Goal: Information Seeking & Learning: Learn about a topic

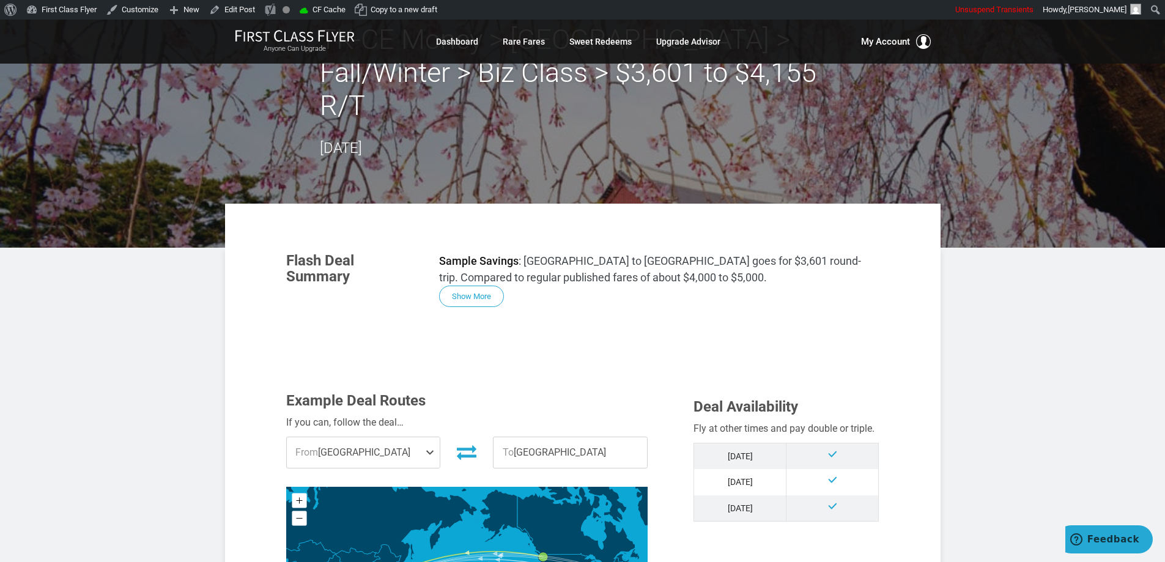
scroll to position [61, 0]
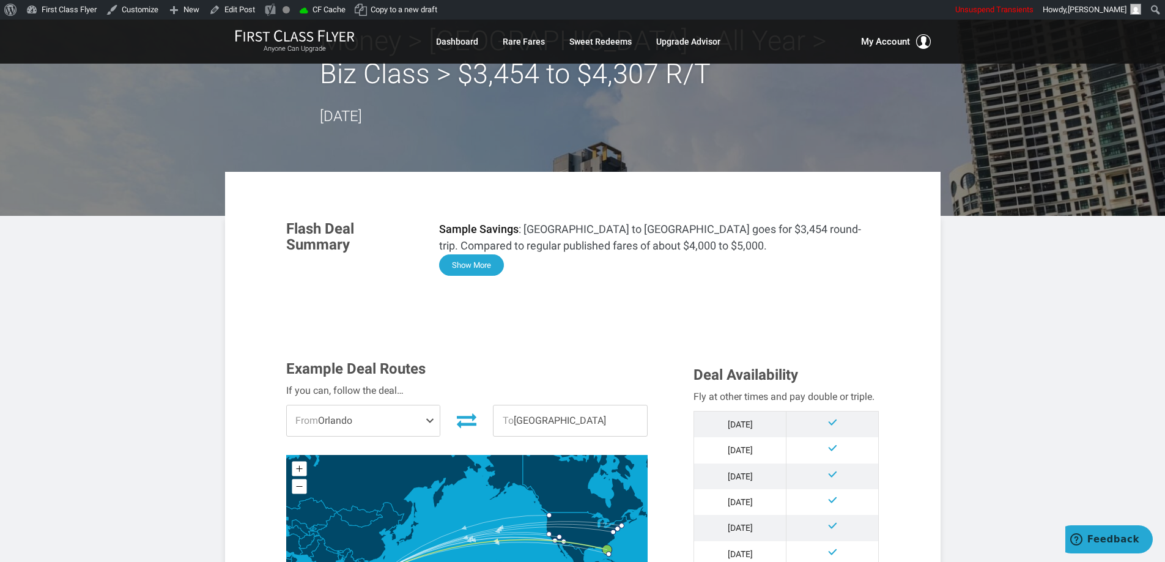
click at [475, 272] on button "Show More" at bounding box center [471, 264] width 65 height 21
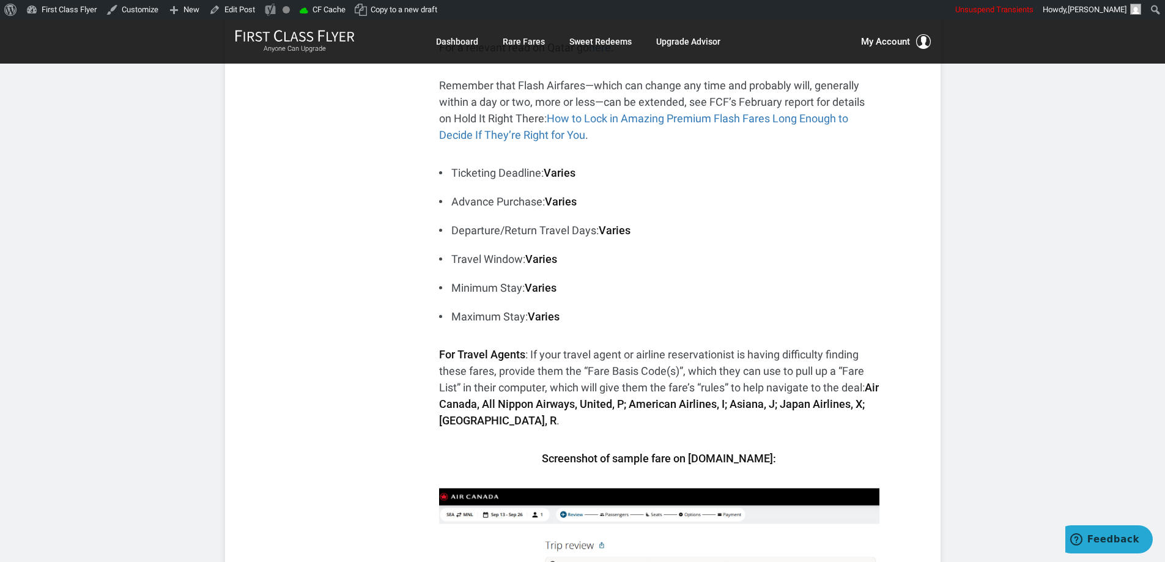
scroll to position [550, 0]
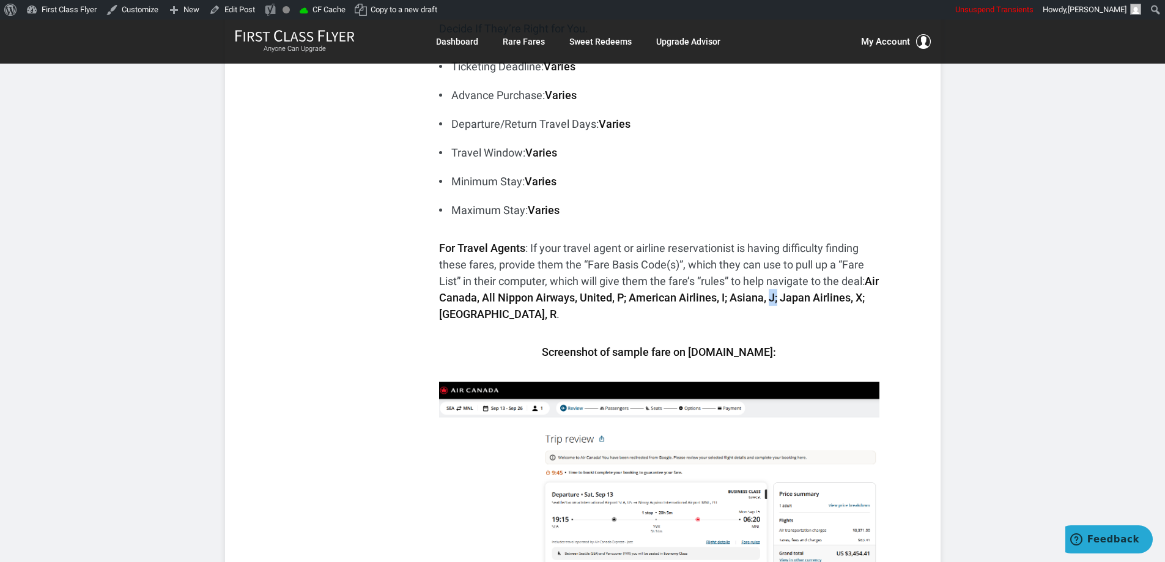
drag, startPoint x: 793, startPoint y: 296, endPoint x: 787, endPoint y: 300, distance: 7.5
click at [787, 300] on strong "Air Canada, All Nippon Airways, United, P; American Airlines, I; Asiana, J; Jap…" at bounding box center [659, 298] width 440 height 46
click at [788, 298] on strong "Air Canada, All Nippon Airways, United, P; American Airlines, I; Asiana, J; Jap…" at bounding box center [659, 298] width 440 height 46
click at [787, 299] on strong "Air Canada, All Nippon Airways, United, P; American Airlines, I; Asiana, J; Jap…" at bounding box center [659, 298] width 440 height 46
copy strong "J"
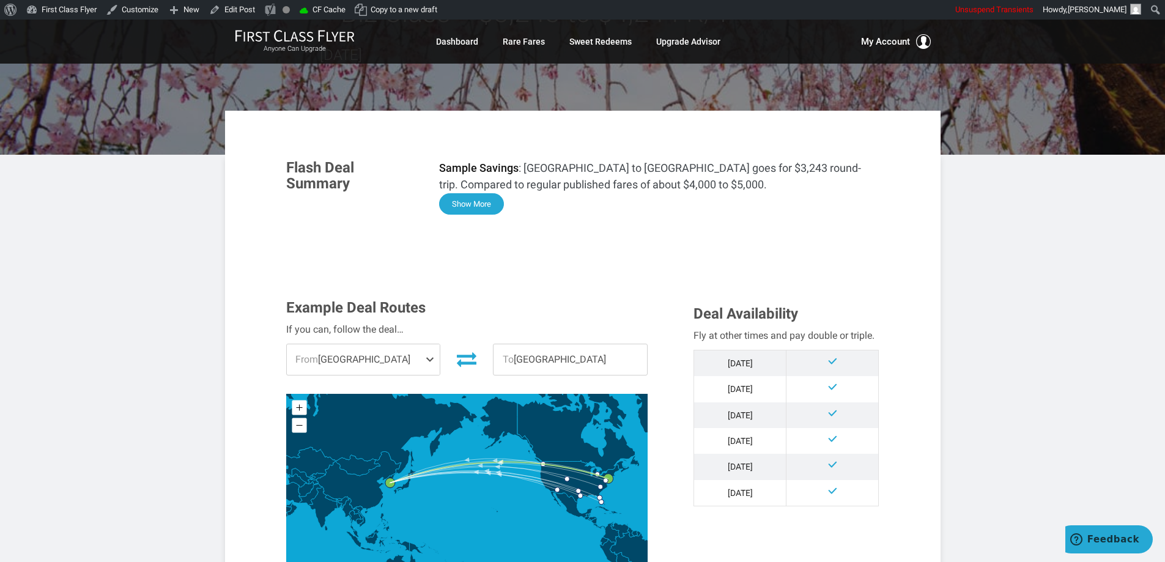
click at [472, 202] on button "Show More" at bounding box center [471, 203] width 65 height 21
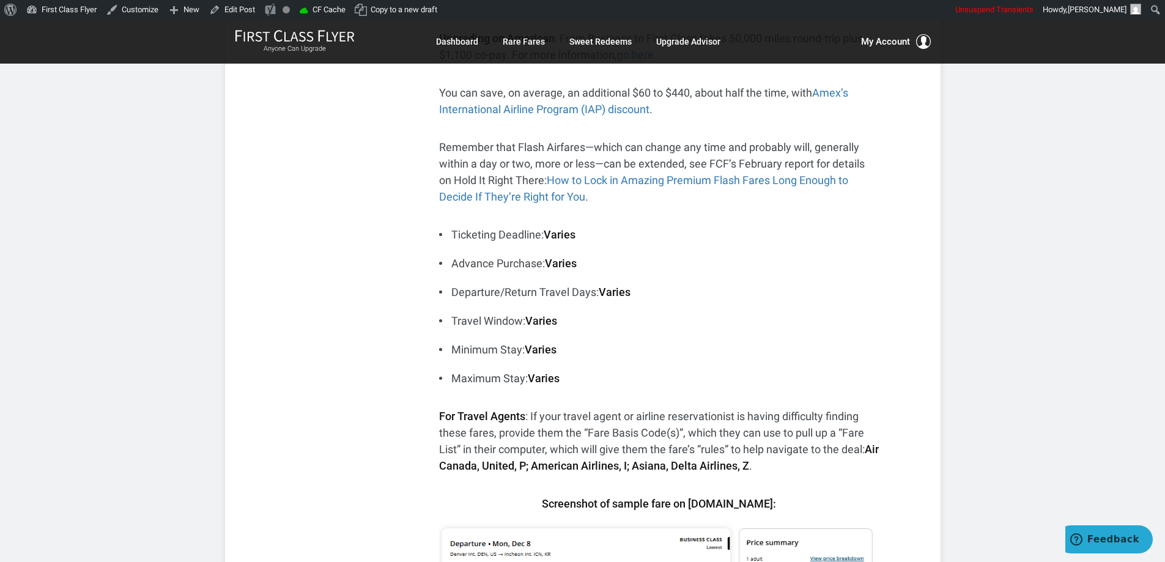
scroll to position [367, 0]
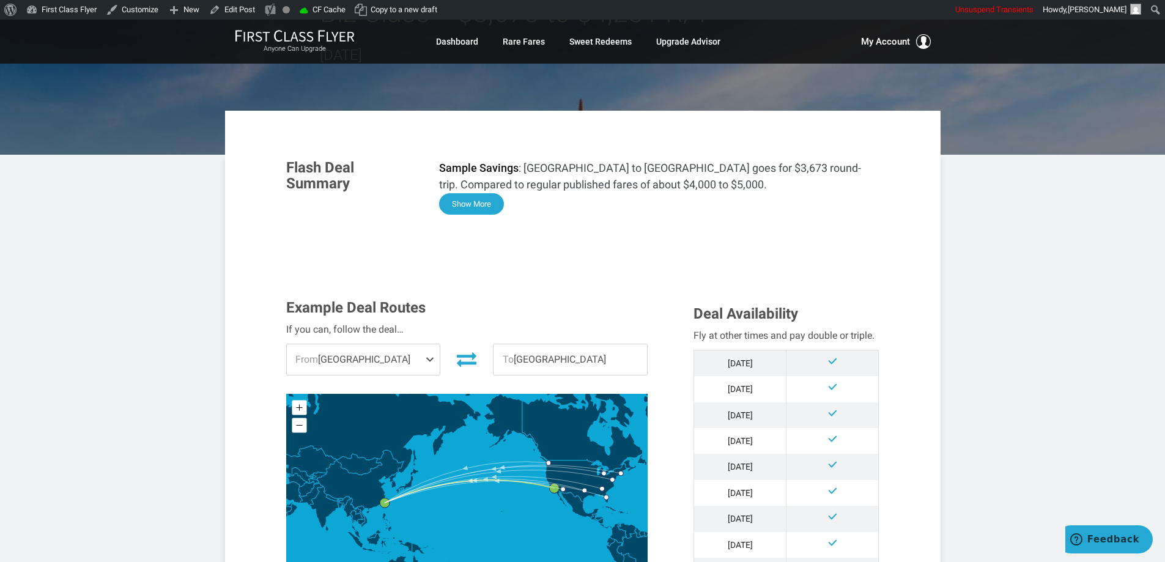
click at [472, 204] on button "Show More" at bounding box center [471, 203] width 65 height 21
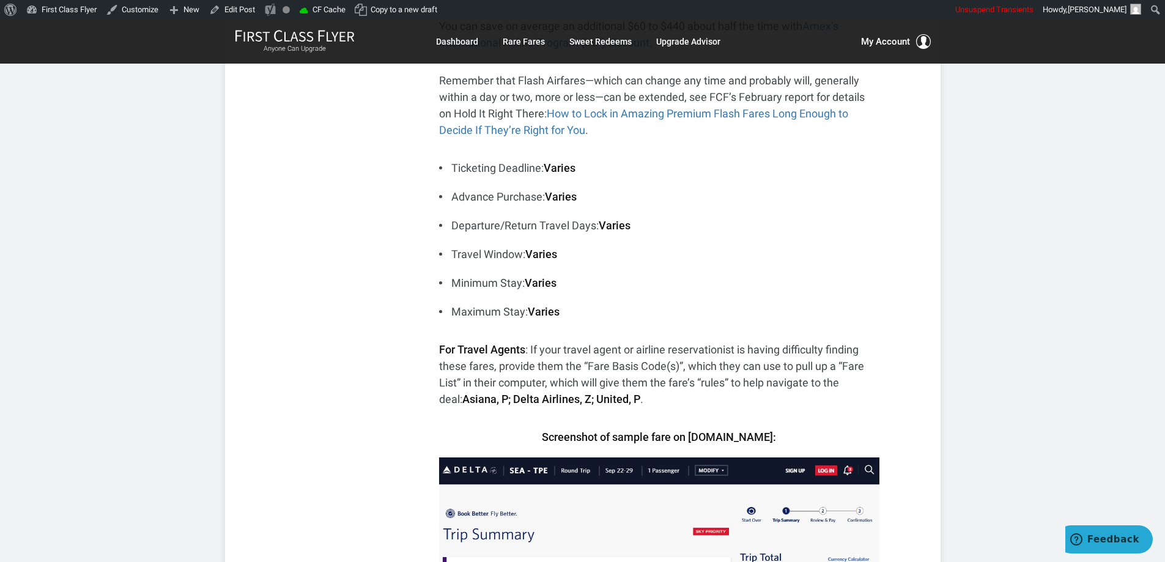
scroll to position [428, 0]
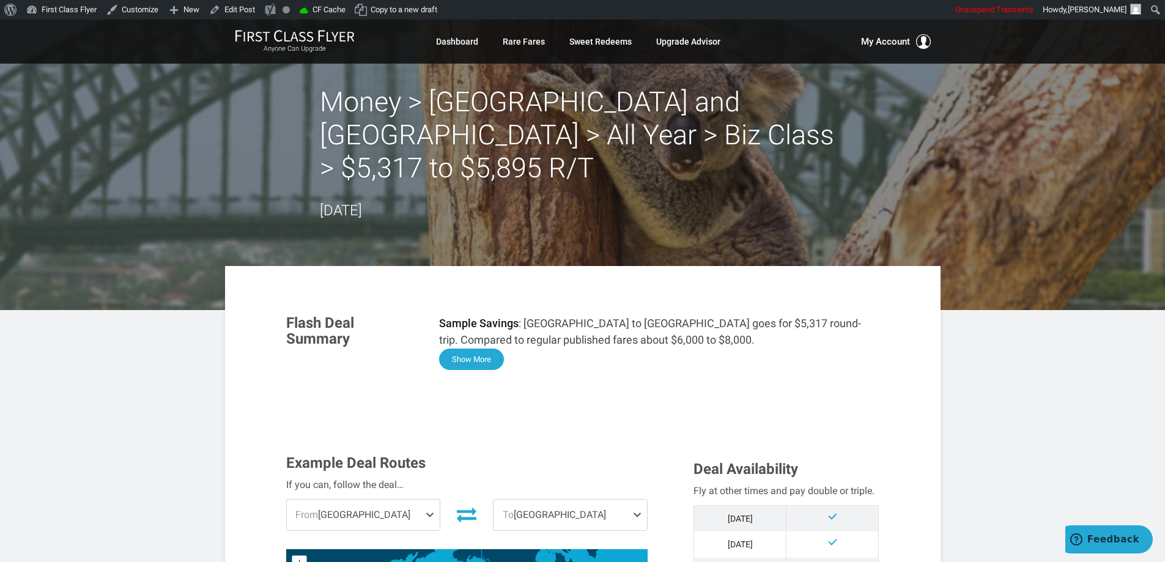
click at [497, 349] on button "Show More" at bounding box center [471, 359] width 65 height 21
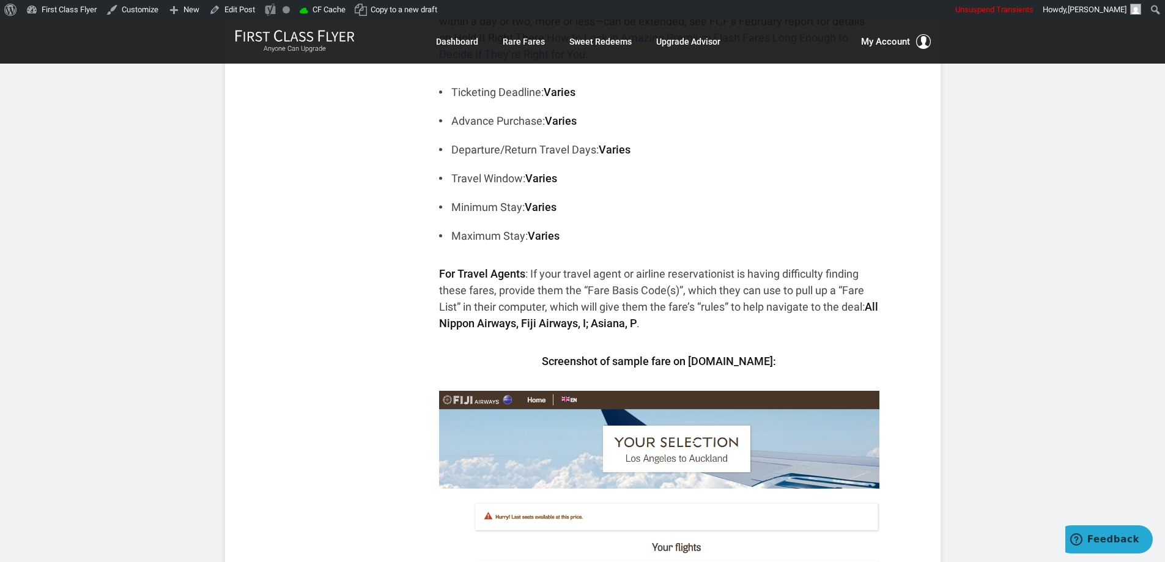
scroll to position [428, 0]
click at [650, 300] on strong "All Nippon Airways, Fiji Airways, I; Asiana, P" at bounding box center [658, 314] width 439 height 29
copy strong "P"
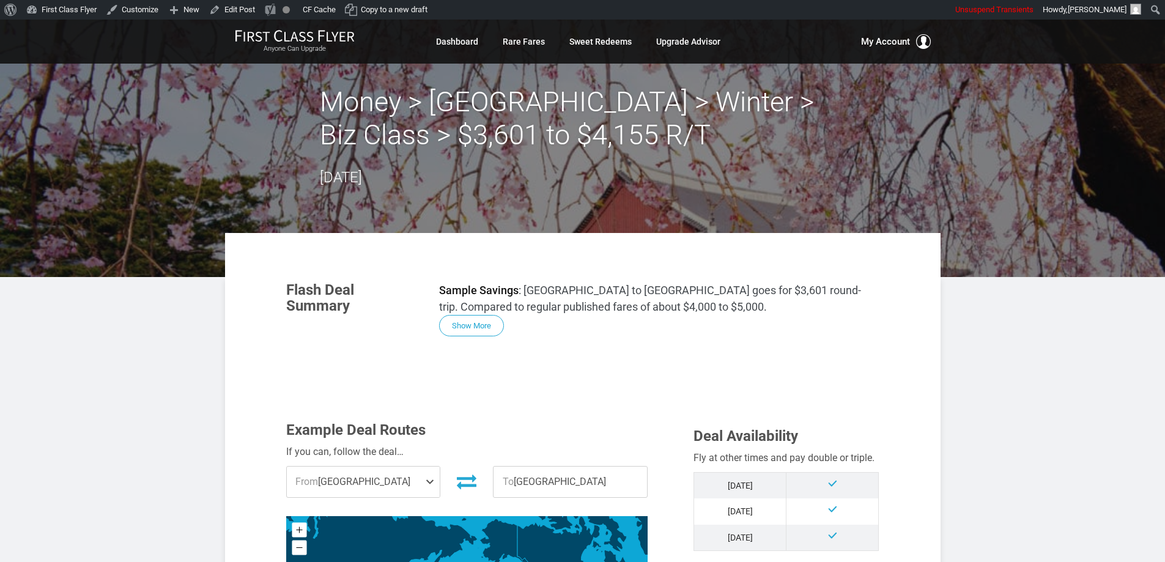
drag, startPoint x: 355, startPoint y: 105, endPoint x: 462, endPoint y: 108, distance: 107.1
click at [356, 105] on h2 "Money > Seoul > Winter > Biz Class > $3,601 to $4,155 R/T" at bounding box center [583, 119] width 526 height 66
click at [462, 108] on h2 "Money > Seoul > Winter > Biz Class > $3,601 to $4,155 R/T" at bounding box center [583, 119] width 526 height 66
click at [573, 112] on h2 "Money > Seoul > Winter > Biz Class > $3,601 to $4,155 R/T" at bounding box center [583, 119] width 526 height 66
click at [668, 116] on h2 "Money > Seoul > Winter > Biz Class > $3,601 to $4,155 R/T" at bounding box center [583, 119] width 526 height 66
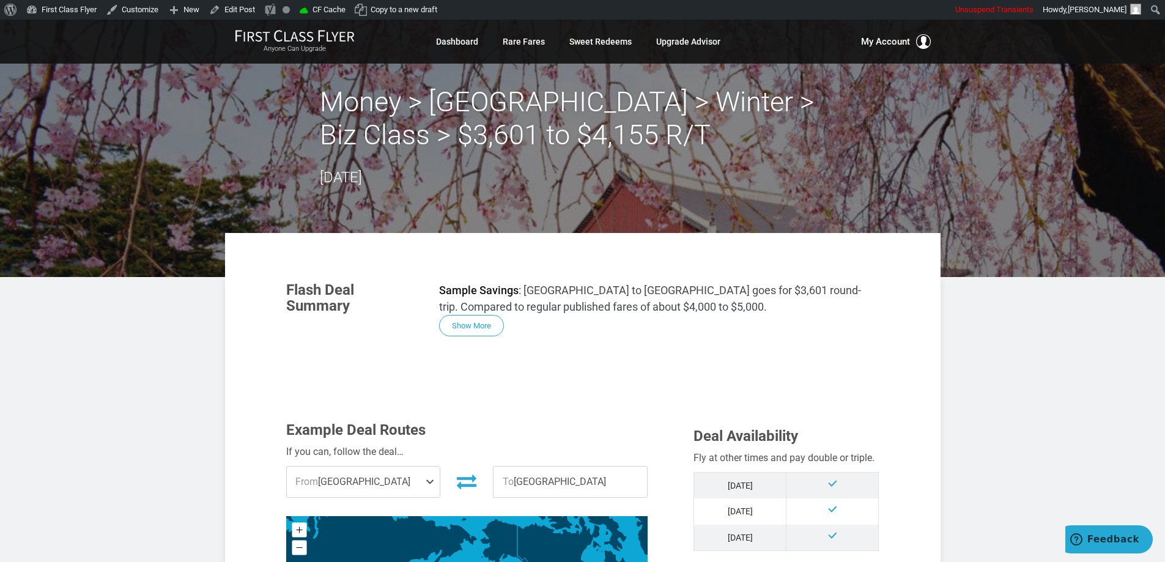
drag, startPoint x: 419, startPoint y: 144, endPoint x: 462, endPoint y: 170, distance: 50.2
click at [422, 146] on h2 "Money > Seoul > Winter > Biz Class > $3,601 to $4,155 R/T" at bounding box center [583, 119] width 526 height 66
click at [484, 328] on button "Show More" at bounding box center [471, 326] width 65 height 21
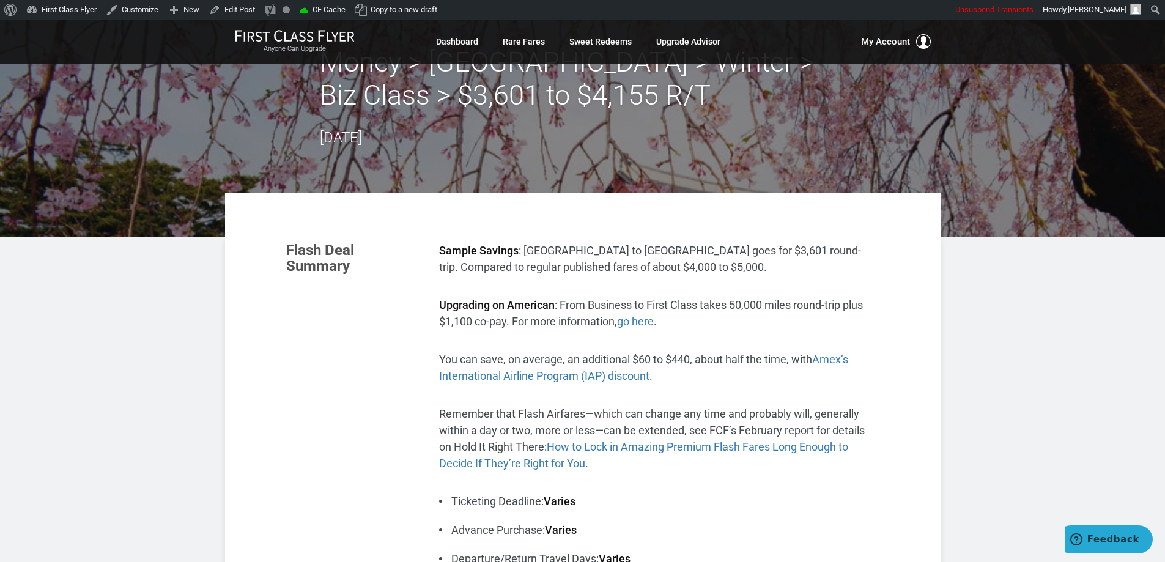
scroll to position [61, 0]
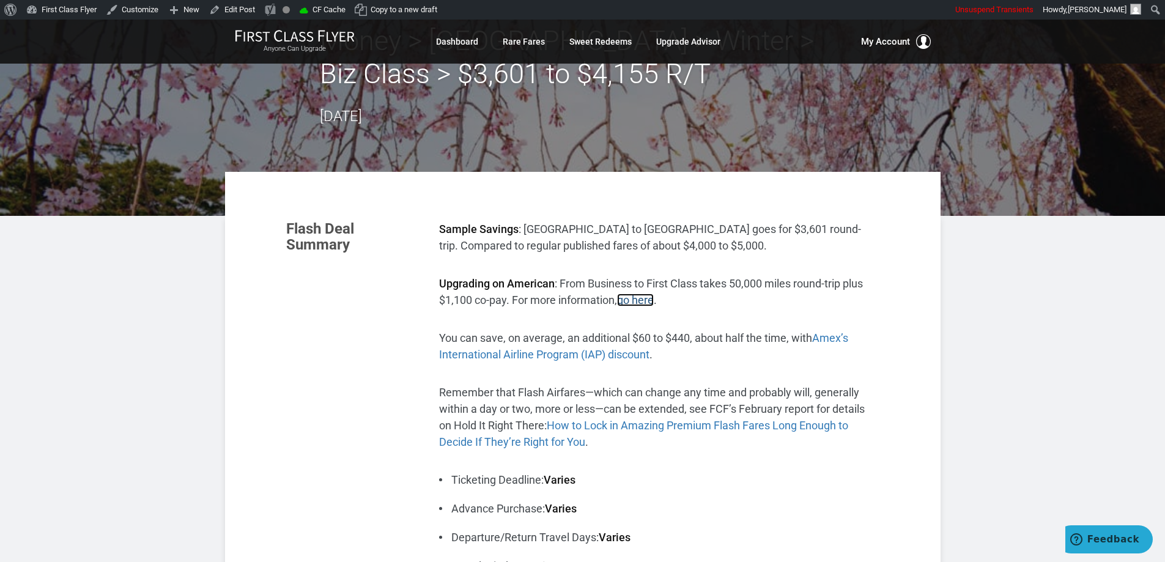
click at [643, 303] on link "go here" at bounding box center [635, 300] width 37 height 13
click at [832, 337] on span "Amex’s International Airline Program (IAP) discount" at bounding box center [643, 346] width 409 height 29
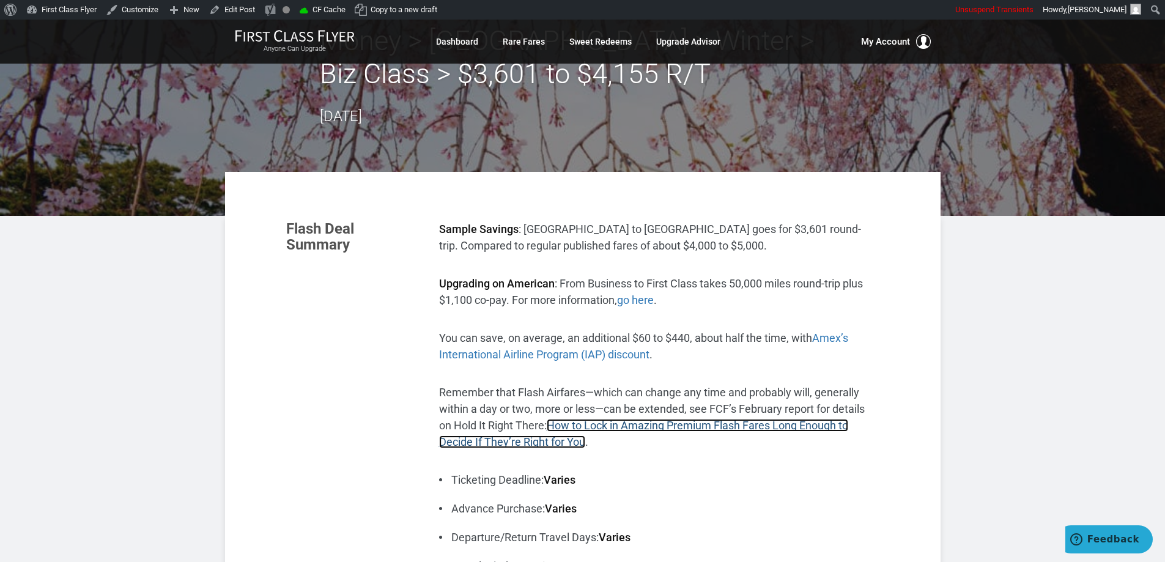
click at [788, 424] on link "How to Lock in Amazing Premium Flash Fares Long Enough to Decide If They’re Rig…" at bounding box center [643, 433] width 409 height 29
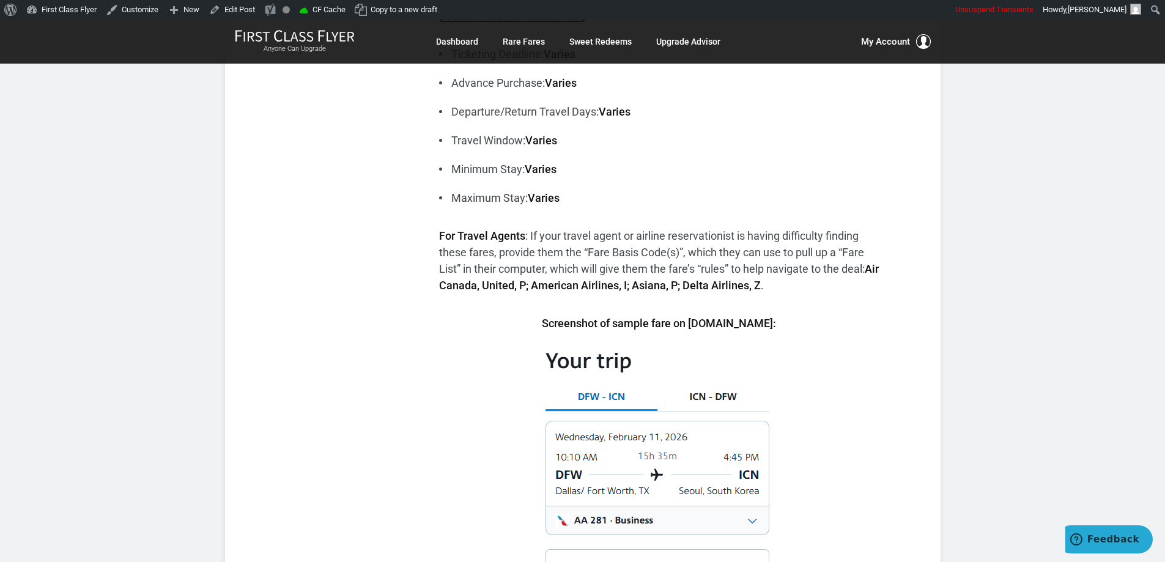
scroll to position [489, 0]
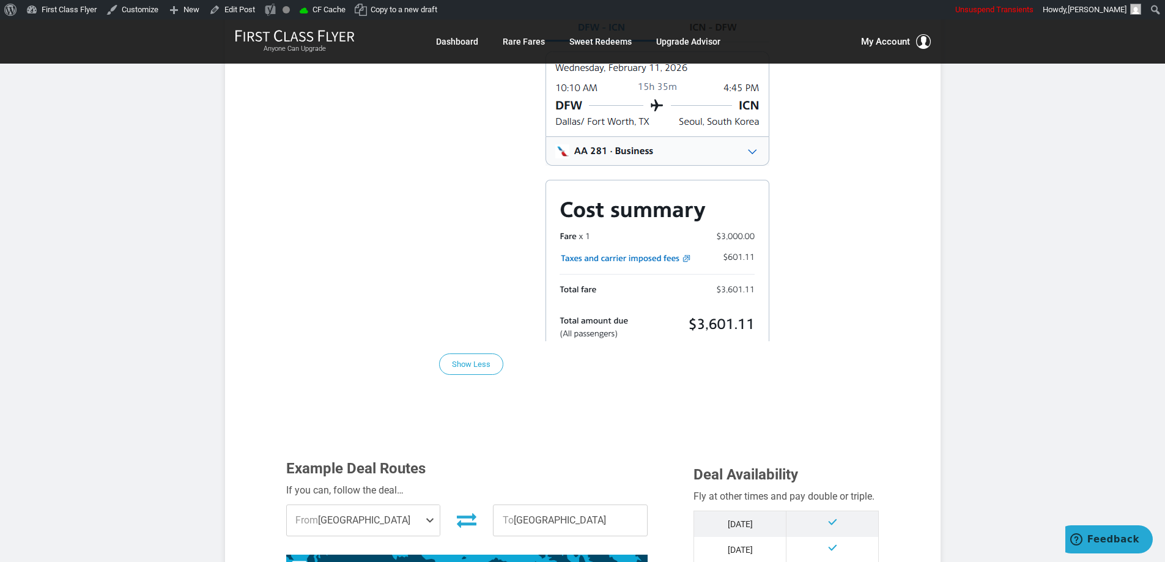
click at [935, 387] on section "Flash Deal Summary Sample Savings : Dallas to Seoul goes for $3,601 round-trip.…" at bounding box center [583, 506] width 716 height 2258
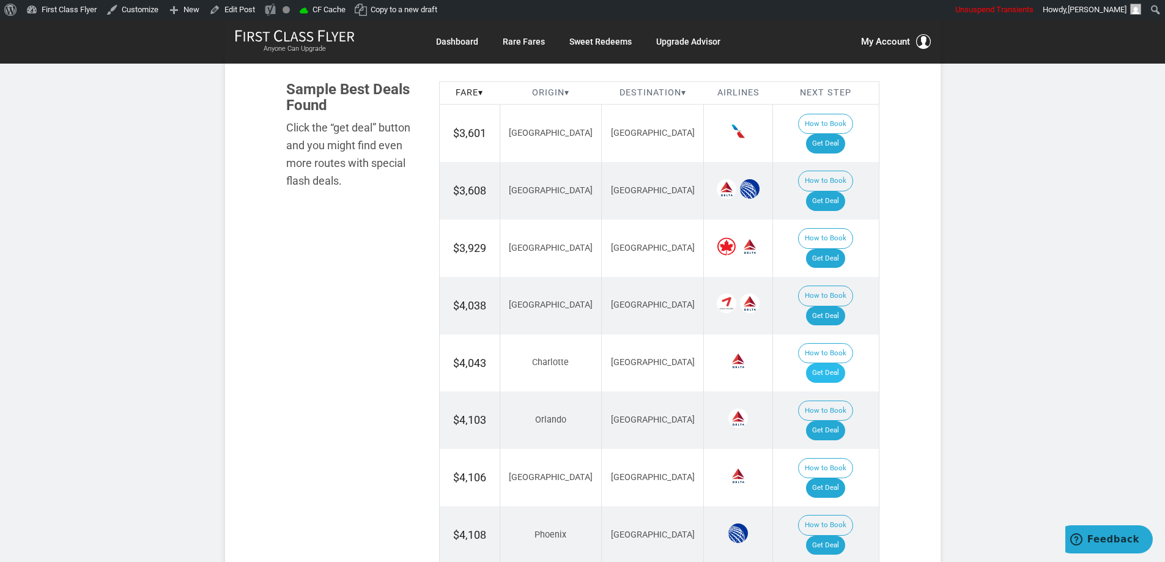
scroll to position [1554, 0]
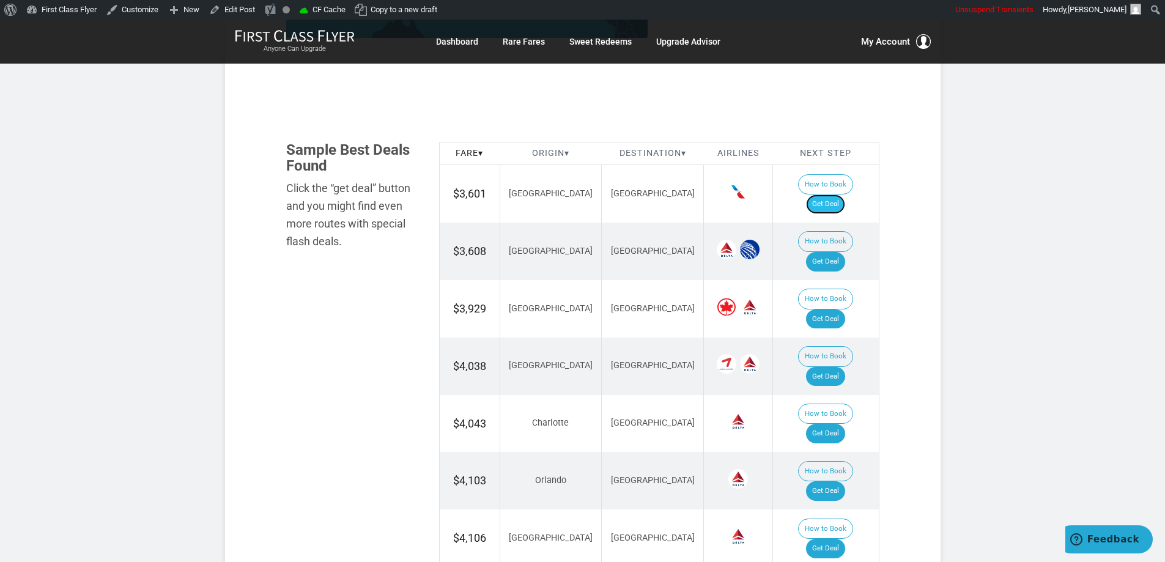
click at [845, 195] on link "Get Deal" at bounding box center [825, 205] width 39 height 20
click at [833, 252] on link "Get Deal" at bounding box center [825, 262] width 39 height 20
click at [837, 309] on link "Get Deal" at bounding box center [825, 319] width 39 height 20
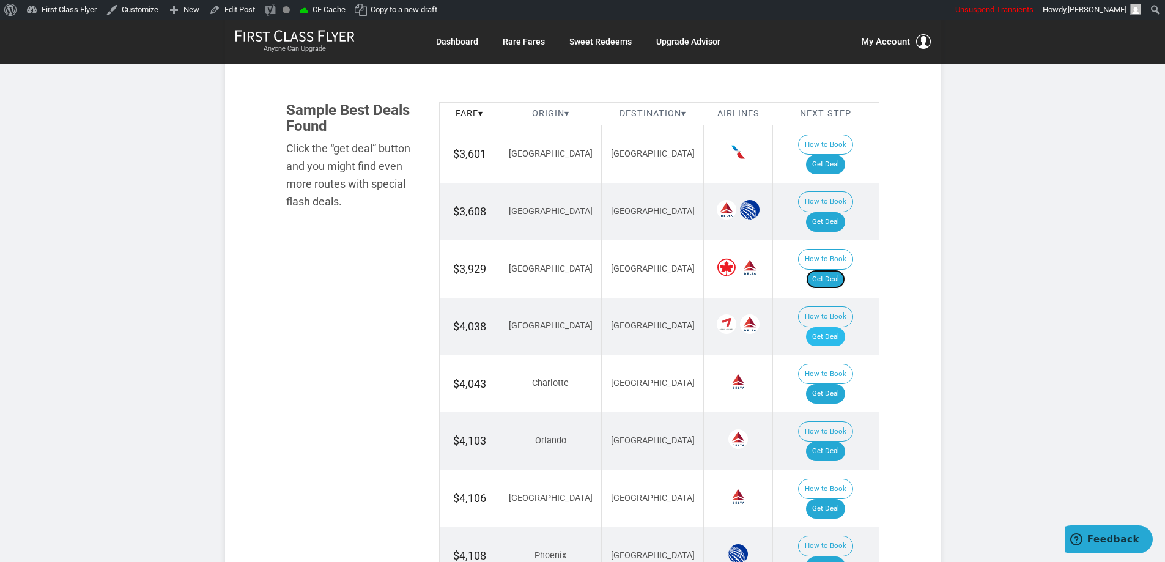
scroll to position [1615, 0]
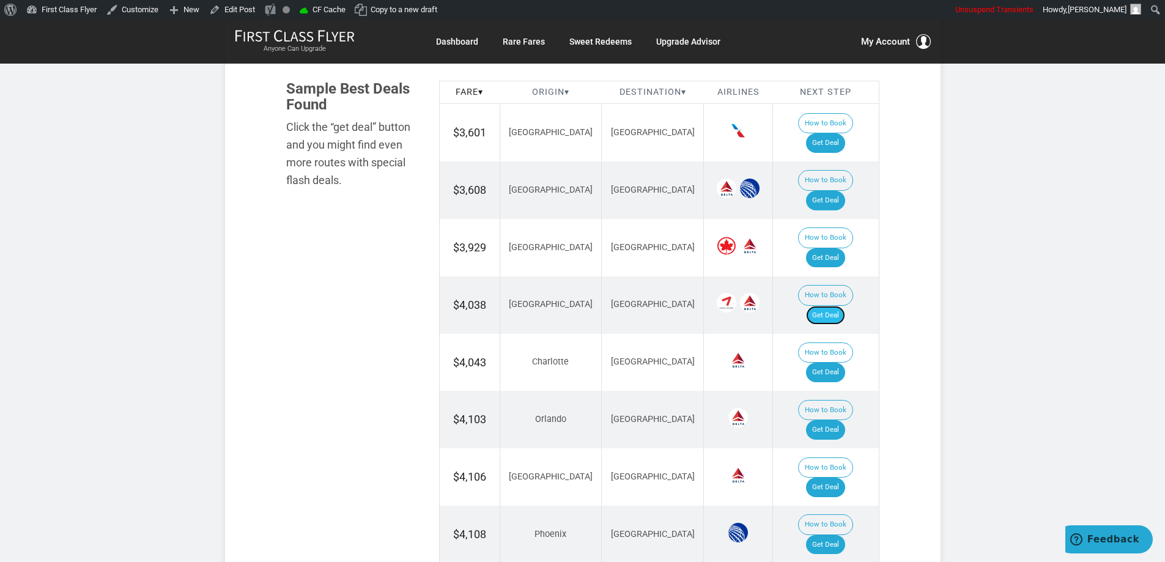
click at [829, 306] on link "Get Deal" at bounding box center [825, 316] width 39 height 20
click at [834, 363] on link "Get Deal" at bounding box center [825, 373] width 39 height 20
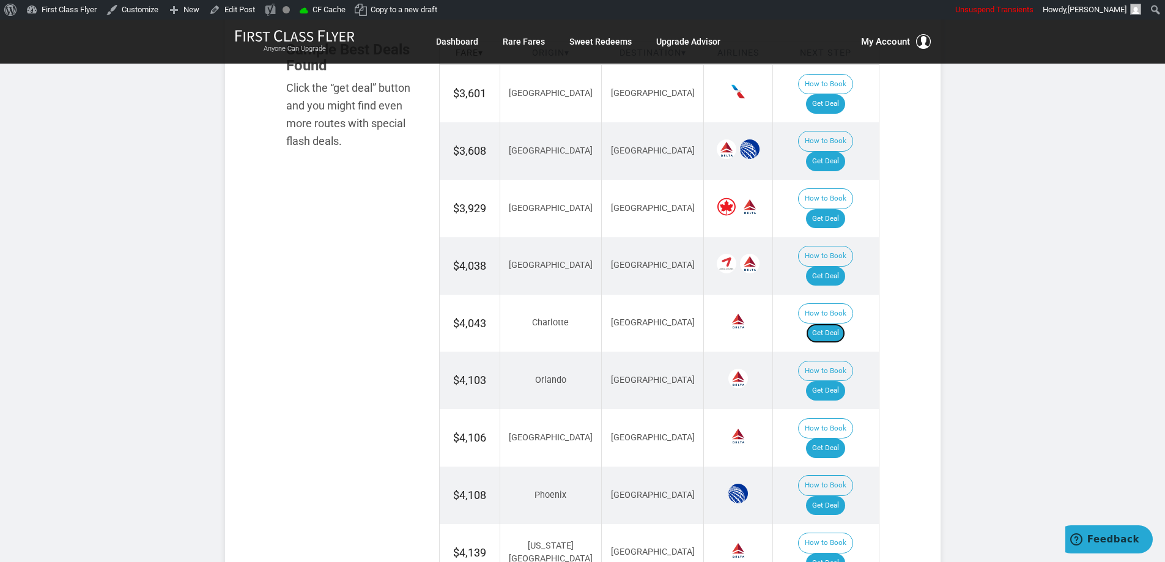
scroll to position [1677, 0]
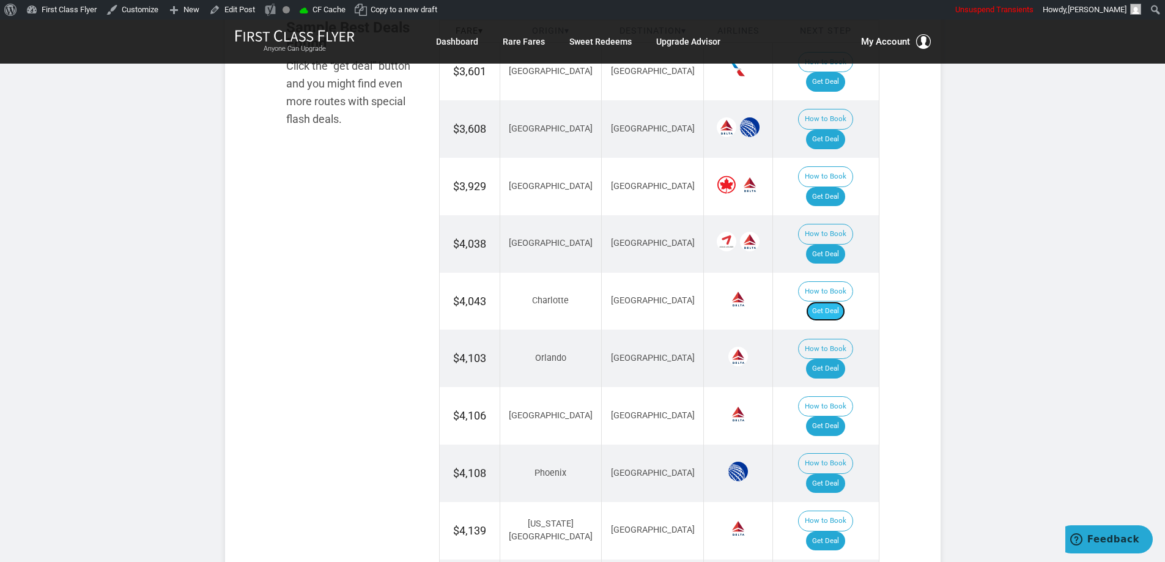
click at [839, 302] on link "Get Deal" at bounding box center [825, 312] width 39 height 20
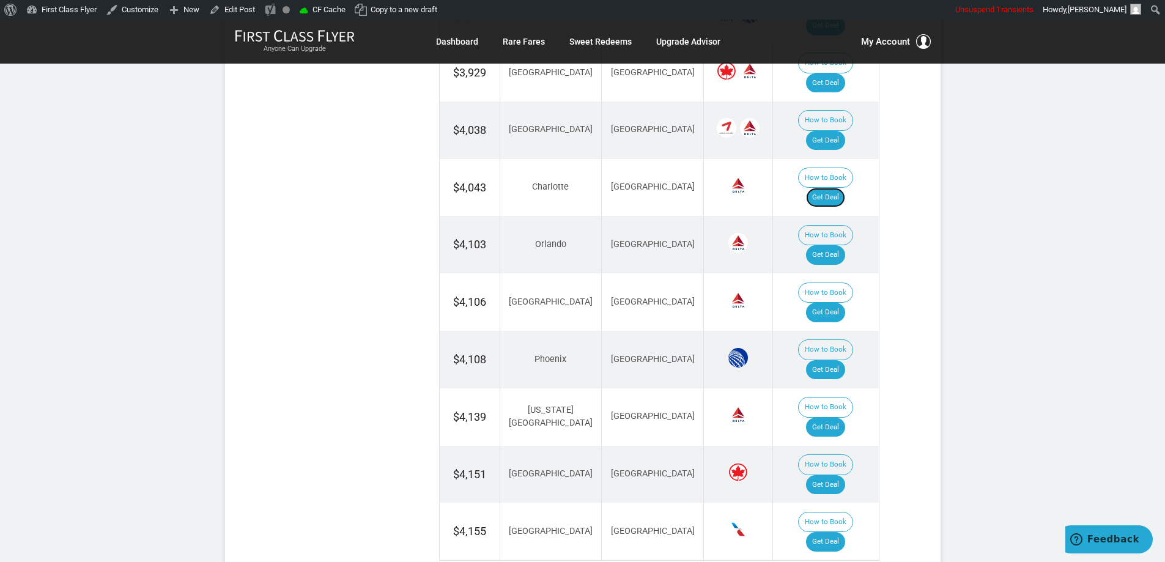
scroll to position [1799, 0]
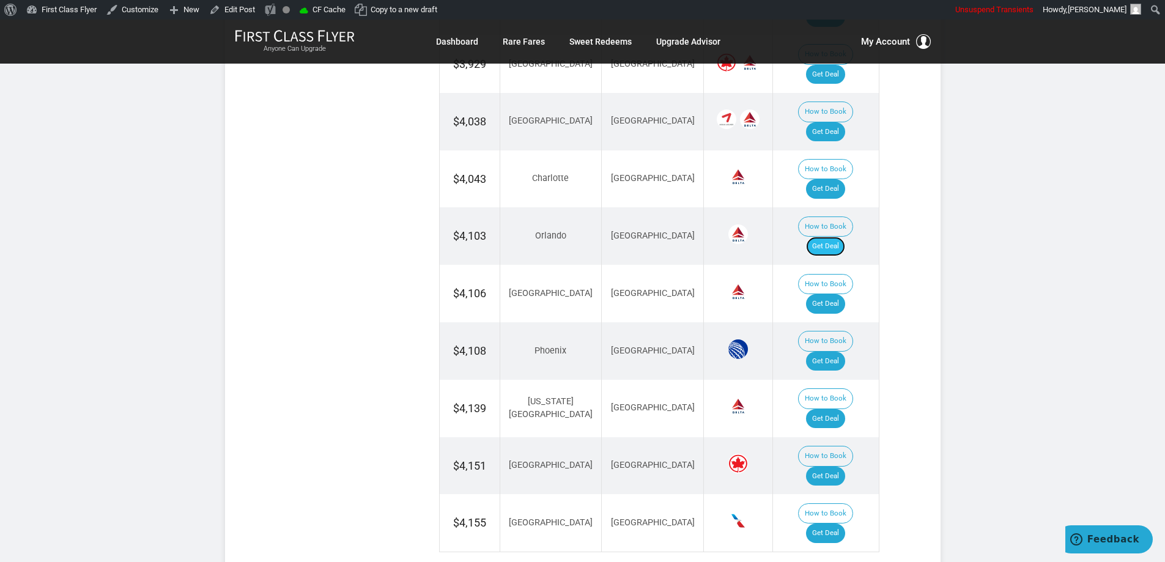
click at [839, 237] on link "Get Deal" at bounding box center [825, 247] width 39 height 20
click at [845, 294] on link "Get Deal" at bounding box center [825, 304] width 39 height 20
drag, startPoint x: 832, startPoint y: 241, endPoint x: 831, endPoint y: 250, distance: 8.7
click at [831, 322] on td "How to Book Get Deal" at bounding box center [826, 350] width 106 height 57
click at [831, 352] on link "Get Deal" at bounding box center [825, 362] width 39 height 20
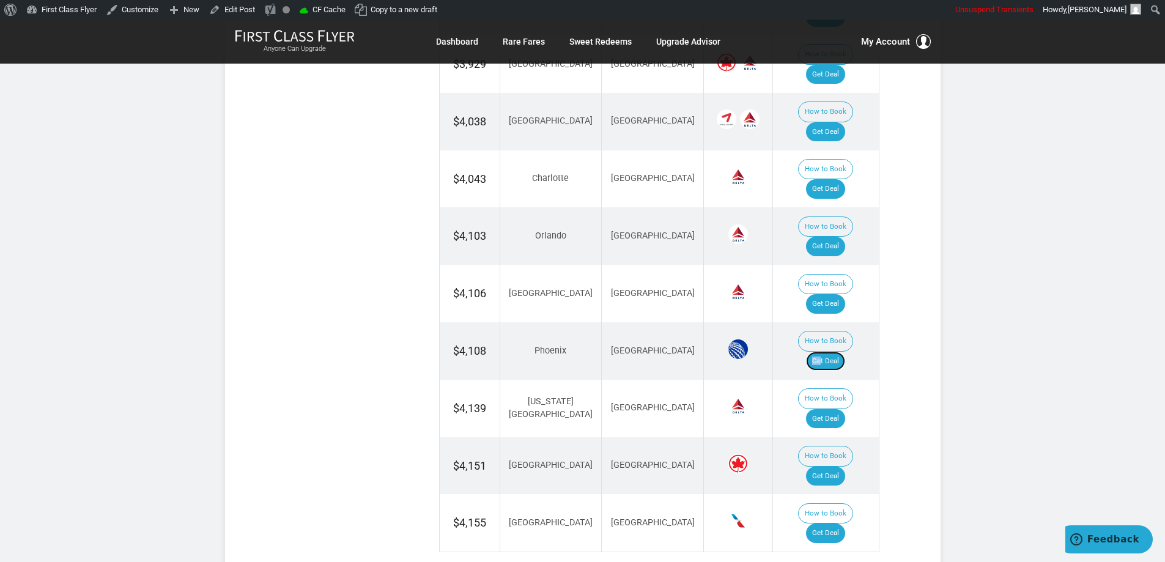
scroll to position [1860, 0]
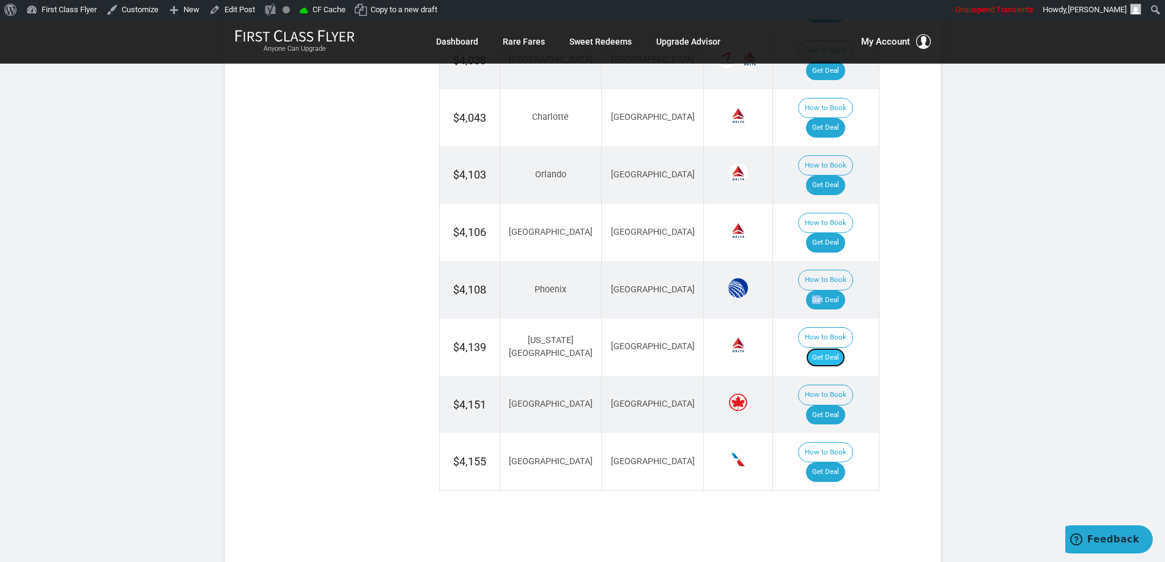
click at [845, 348] on link "Get Deal" at bounding box center [825, 358] width 39 height 20
click at [828, 406] on link "Get Deal" at bounding box center [825, 416] width 39 height 20
click at [824, 462] on link "Get Deal" at bounding box center [825, 472] width 39 height 20
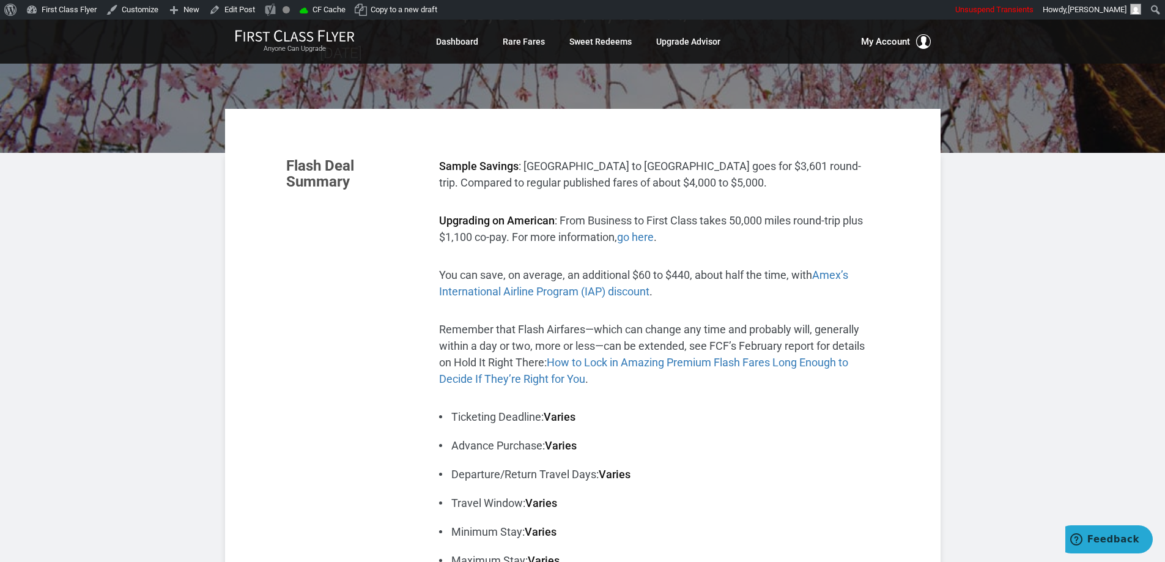
scroll to position [0, 0]
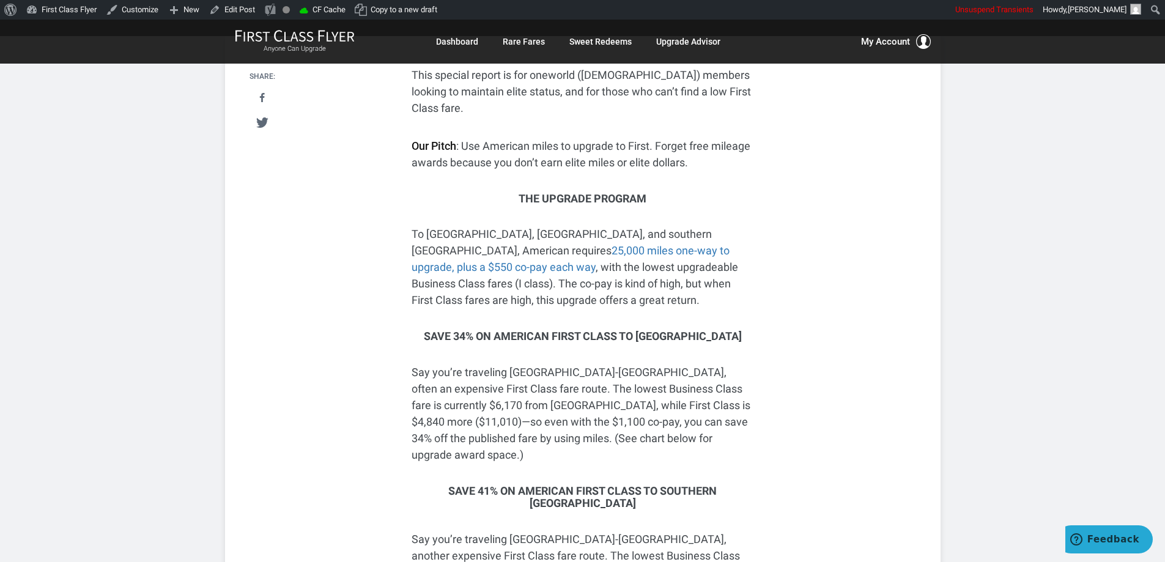
scroll to position [306, 0]
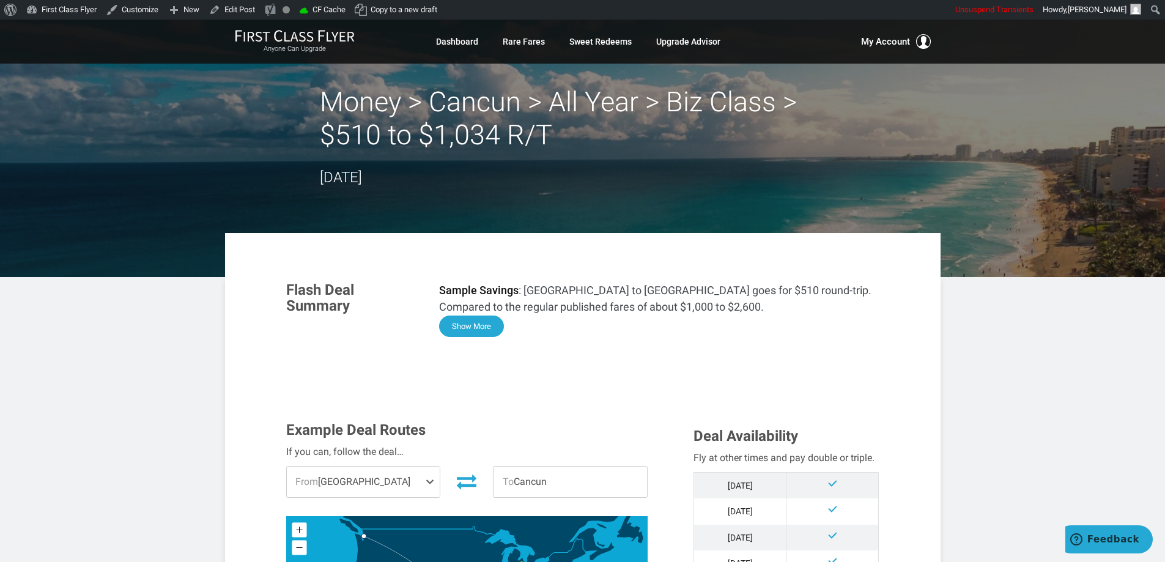
click at [478, 329] on button "Show More" at bounding box center [471, 326] width 65 height 21
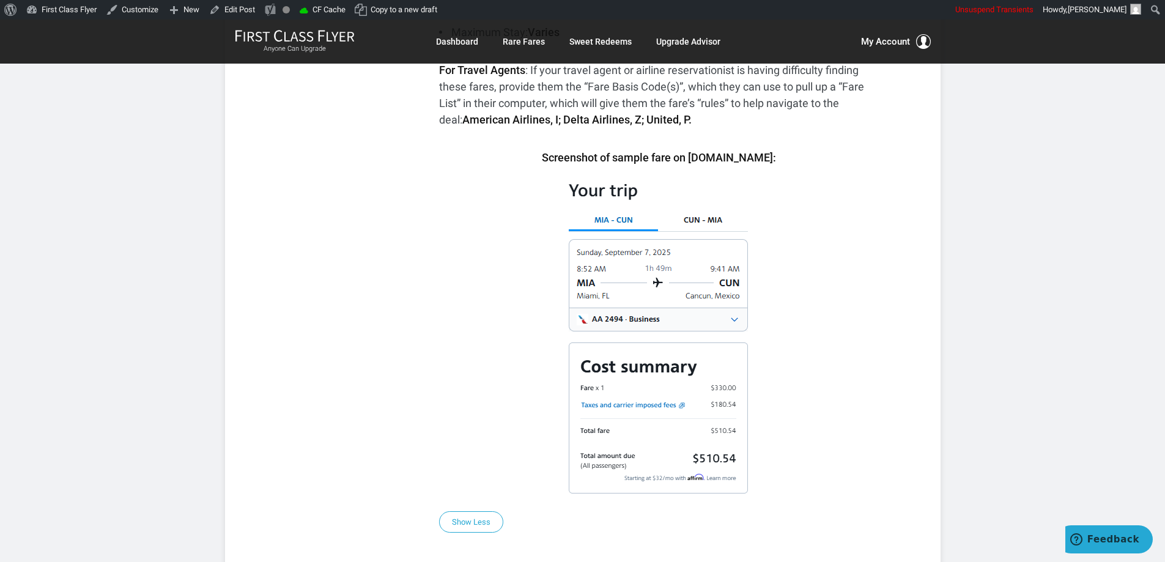
scroll to position [539, 0]
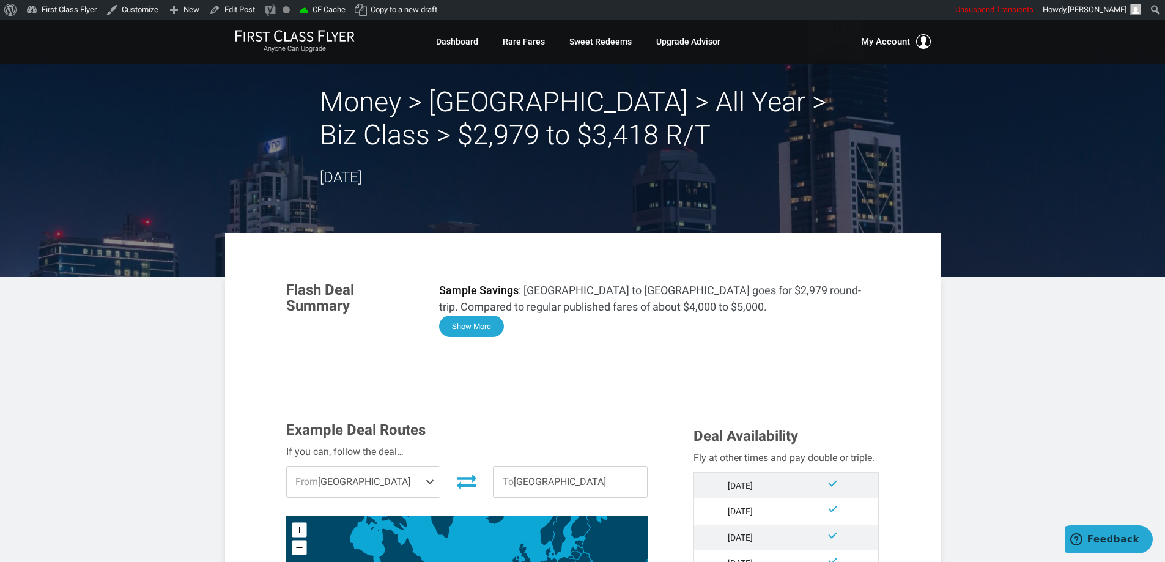
click at [492, 322] on button "Show More" at bounding box center [471, 326] width 65 height 21
